Goal: Task Accomplishment & Management: Use online tool/utility

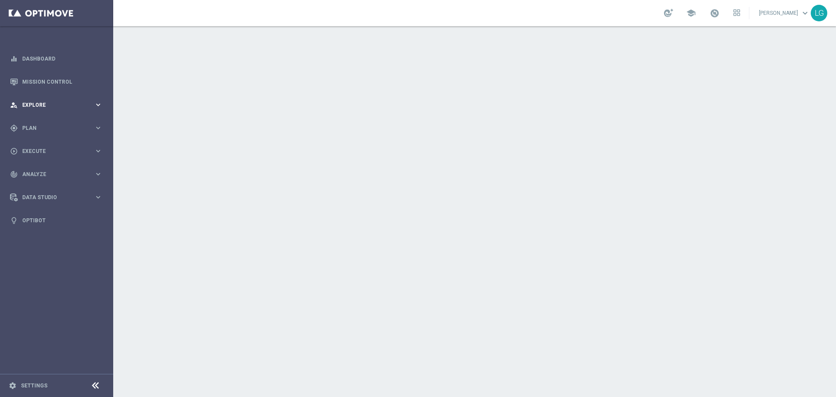
click at [89, 108] on div "person_search Explore" at bounding box center [52, 105] width 84 height 8
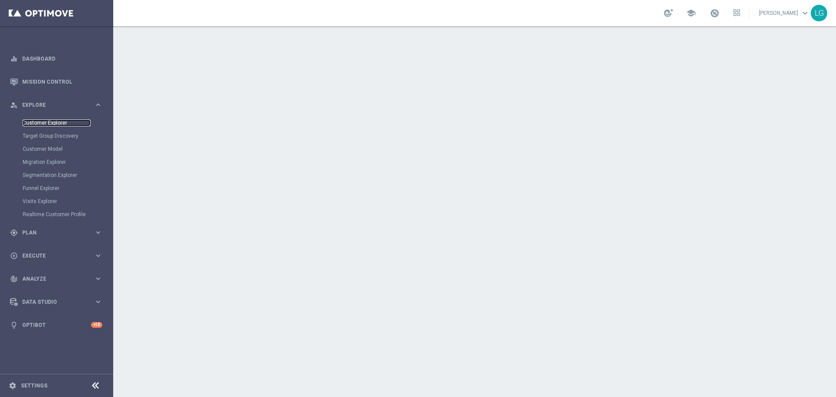
click at [60, 126] on link "Customer Explorer" at bounding box center [57, 122] width 68 height 7
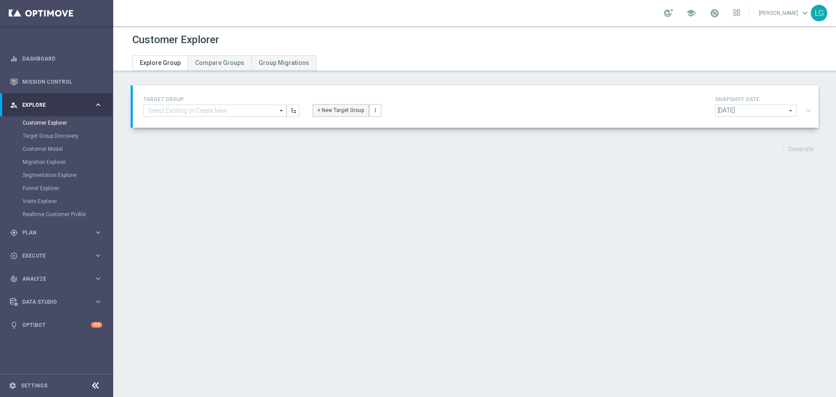
click at [337, 107] on button "+ New Target Group" at bounding box center [341, 110] width 56 height 12
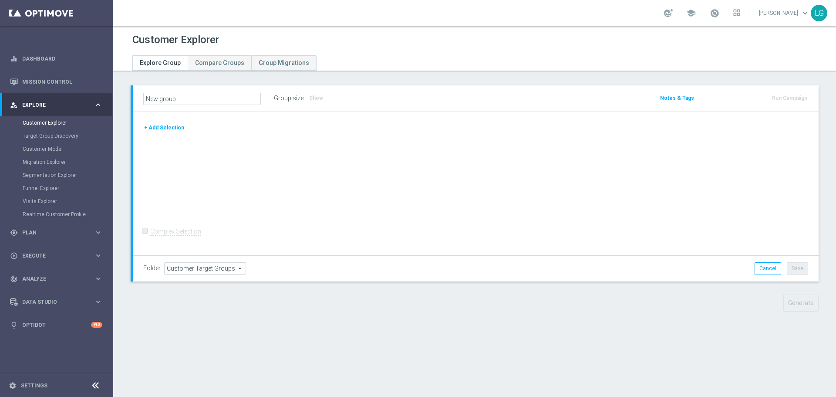
click at [155, 131] on button "+ Add Selection" at bounding box center [164, 128] width 42 height 10
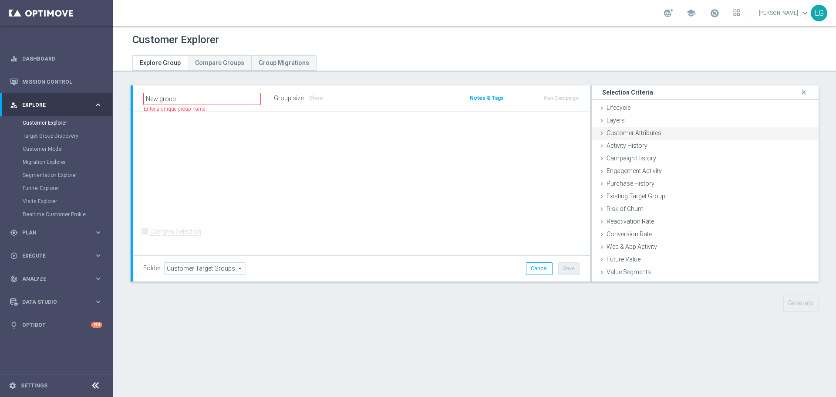
click at [623, 136] on span "Customer Attributes" at bounding box center [633, 132] width 55 height 7
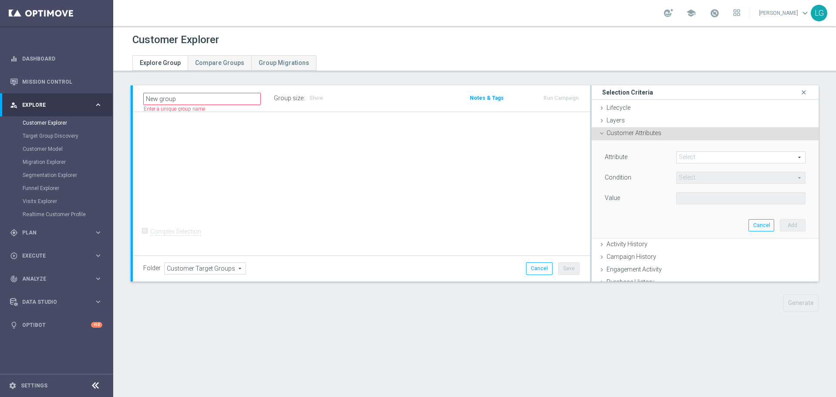
click at [741, 163] on div "Select arrow_drop_down search" at bounding box center [740, 157] width 129 height 12
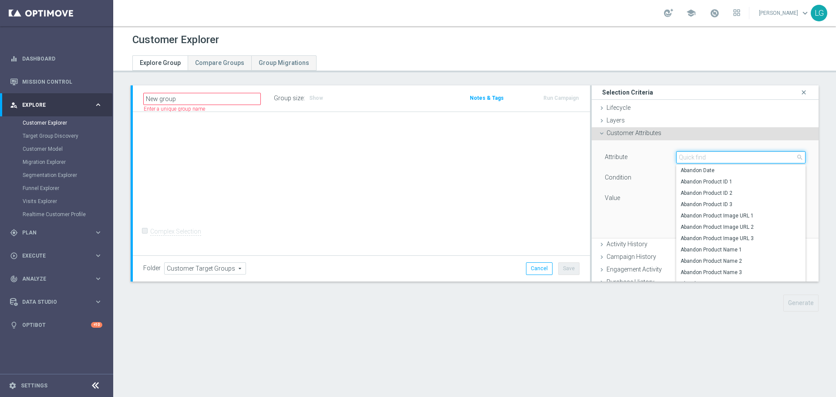
click at [738, 162] on input "search" at bounding box center [740, 157] width 129 height 12
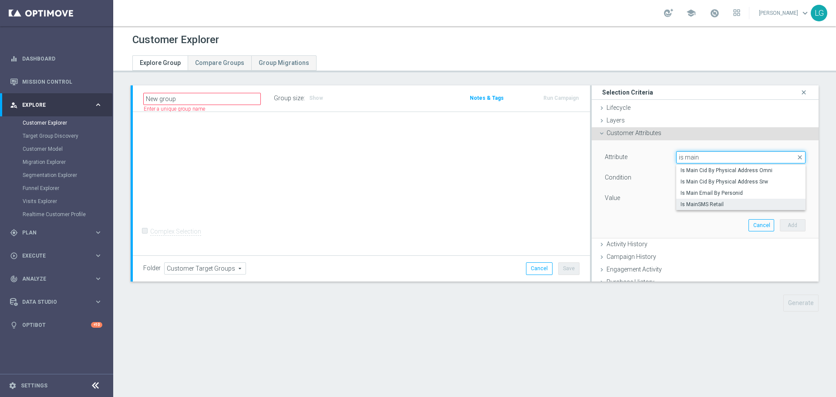
type input "is main"
click at [730, 202] on span "Is MainSMS Retail" at bounding box center [740, 204] width 121 height 7
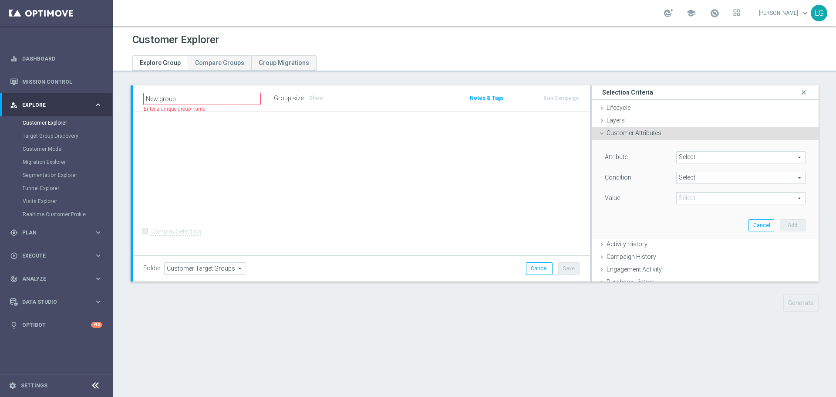
type input "Is MainSMS Retail"
type input "Equals"
click at [700, 197] on span at bounding box center [741, 197] width 128 height 11
click at [694, 220] on span "Yes" at bounding box center [740, 222] width 121 height 7
type input "Yes"
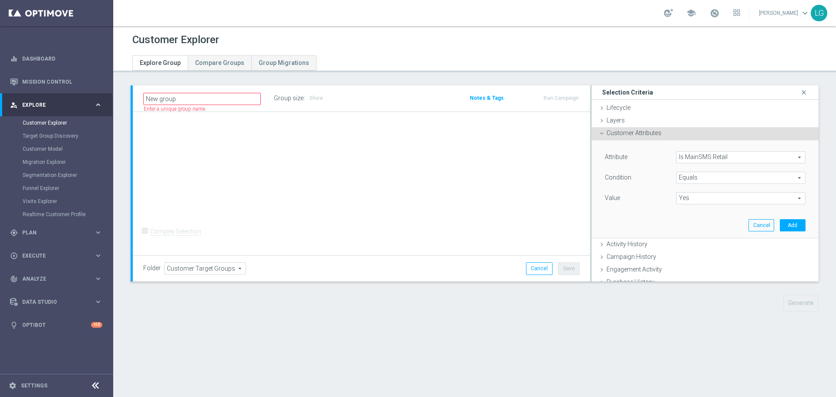
click at [794, 221] on div "Attribute Is MainSMS Retail Is MainSMS Retail arrow_drop_down search Condition …" at bounding box center [705, 189] width 214 height 98
click at [784, 225] on button "Add" at bounding box center [793, 225] width 26 height 12
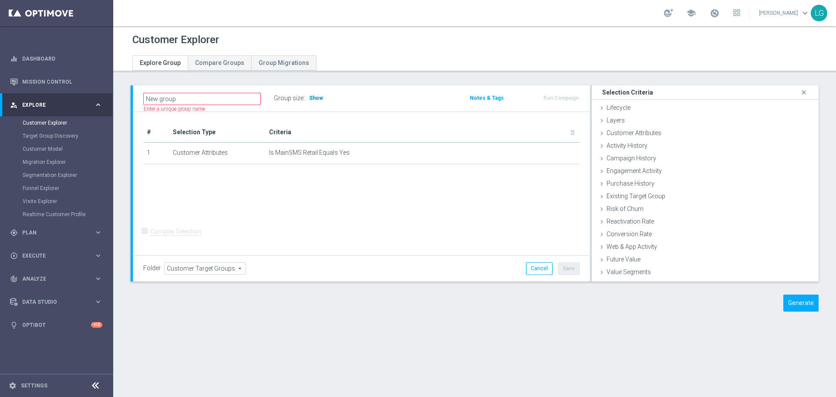
click at [316, 101] on h3 "Show" at bounding box center [316, 98] width 16 height 10
